Goal: Find specific page/section: Find specific page/section

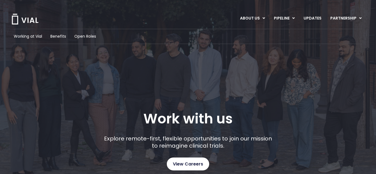
click at [193, 160] on link "View Careers" at bounding box center [188, 164] width 42 height 13
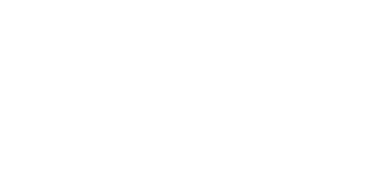
scroll to position [904, 0]
